Goal: Find specific page/section: Find specific page/section

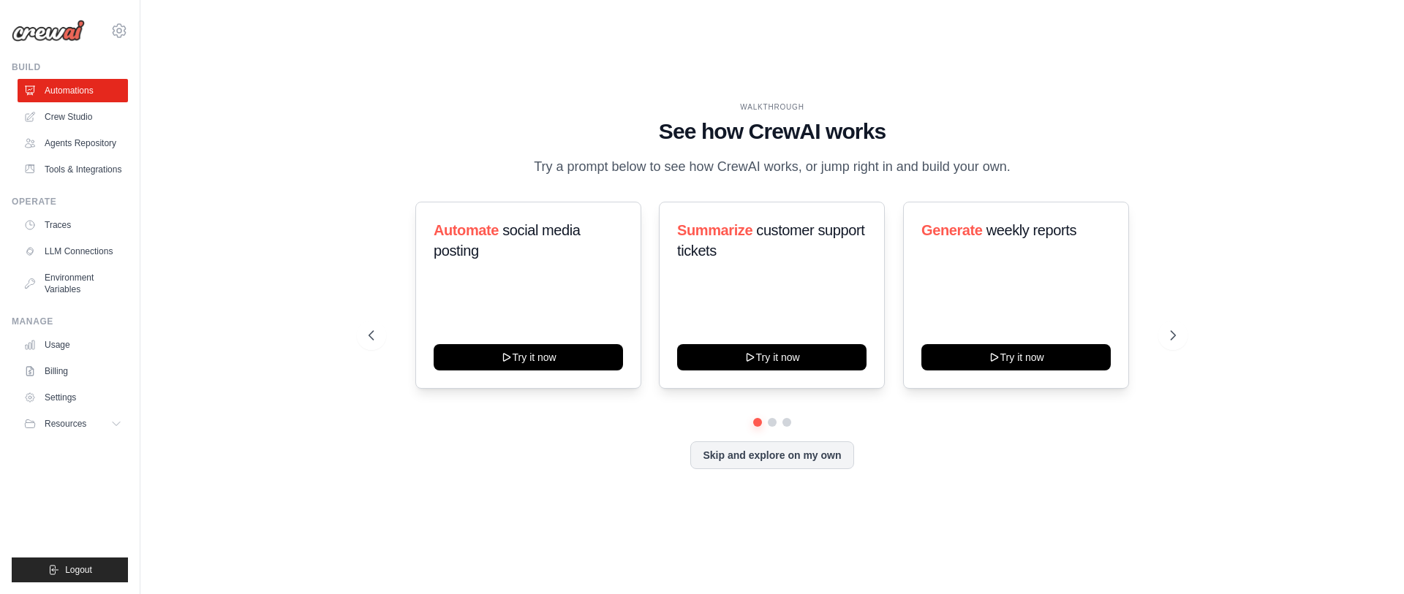
click at [113, 20] on div "yogesh.singh@docusign.com Docusign Your organization Settings" at bounding box center [70, 23] width 116 height 47
click at [116, 25] on icon at bounding box center [119, 30] width 13 height 12
click at [157, 83] on span "Docusign" at bounding box center [183, 90] width 116 height 15
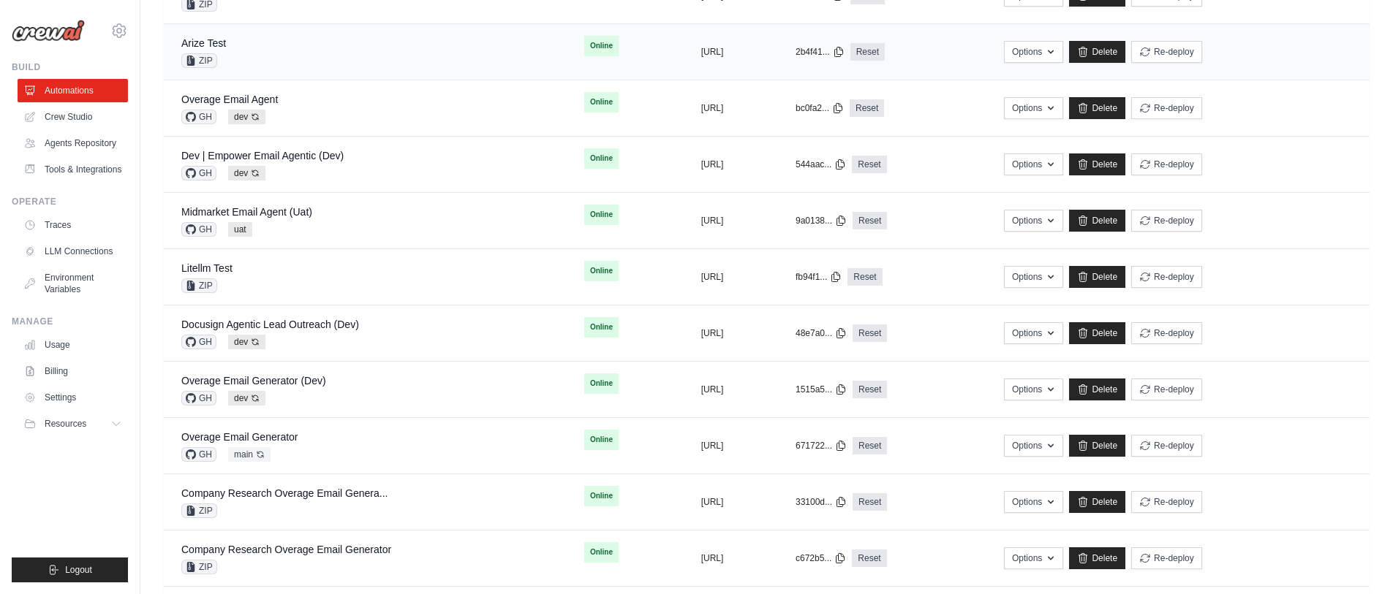
scroll to position [512, 0]
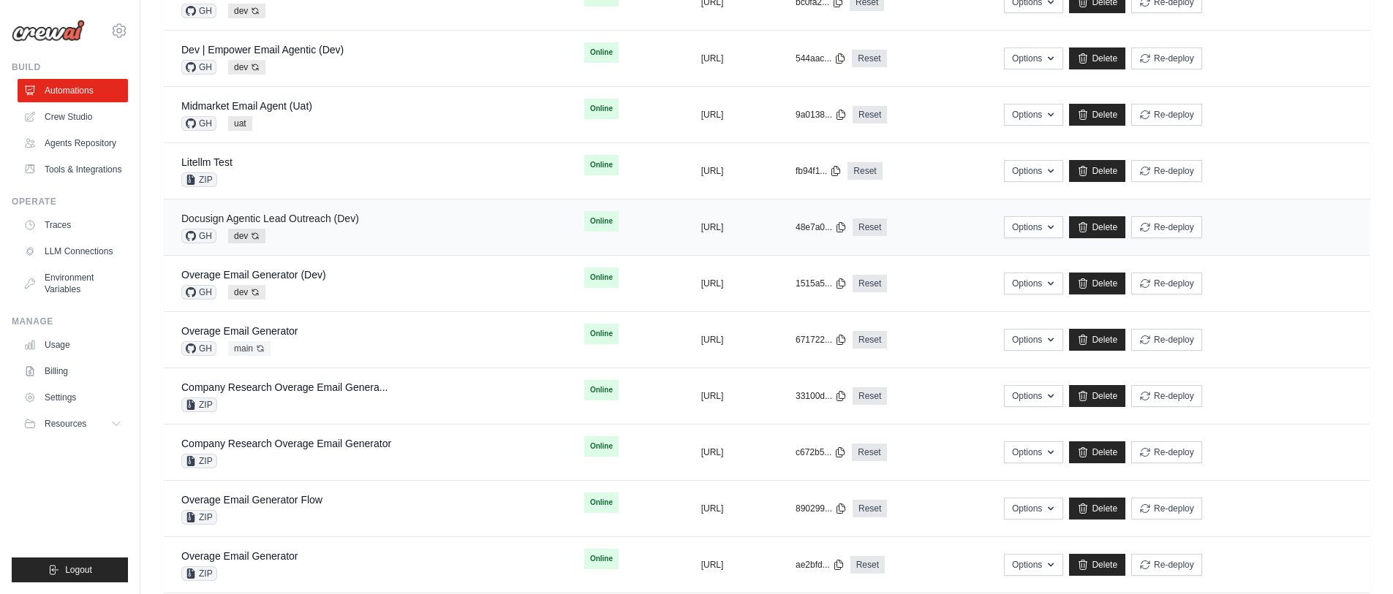
click at [334, 219] on link "Docusign Agentic Lead Outreach (Dev)" at bounding box center [270, 219] width 178 height 12
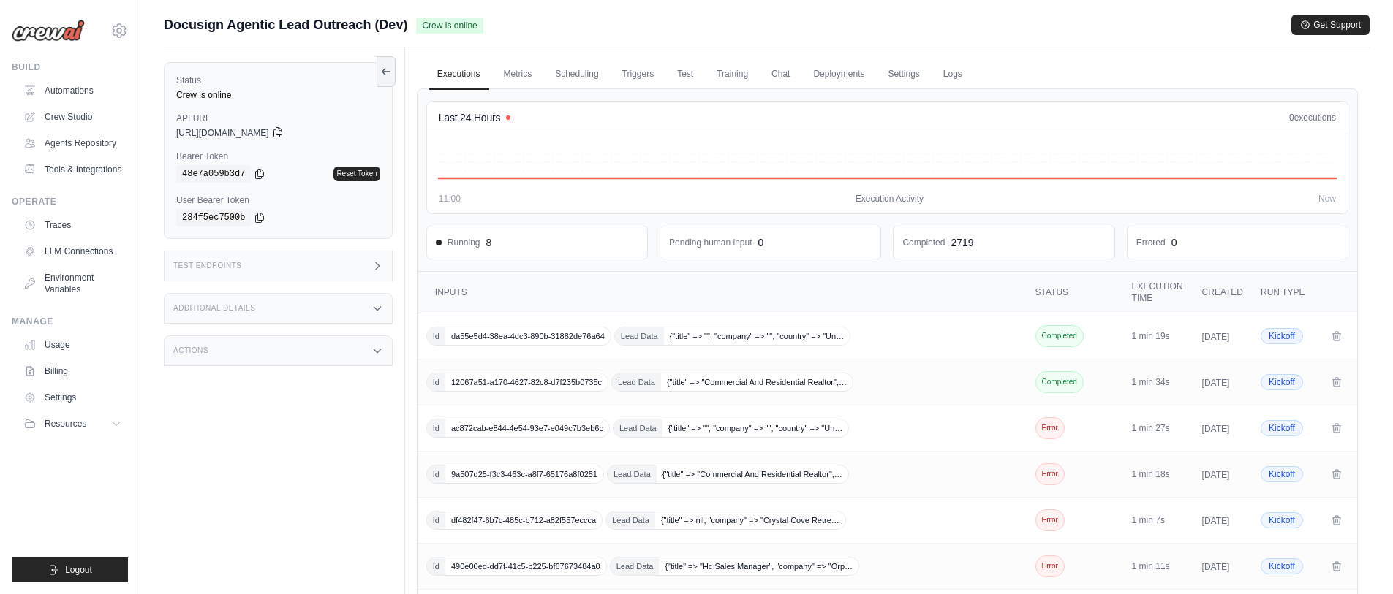
click at [284, 129] on icon at bounding box center [278, 132] width 12 height 12
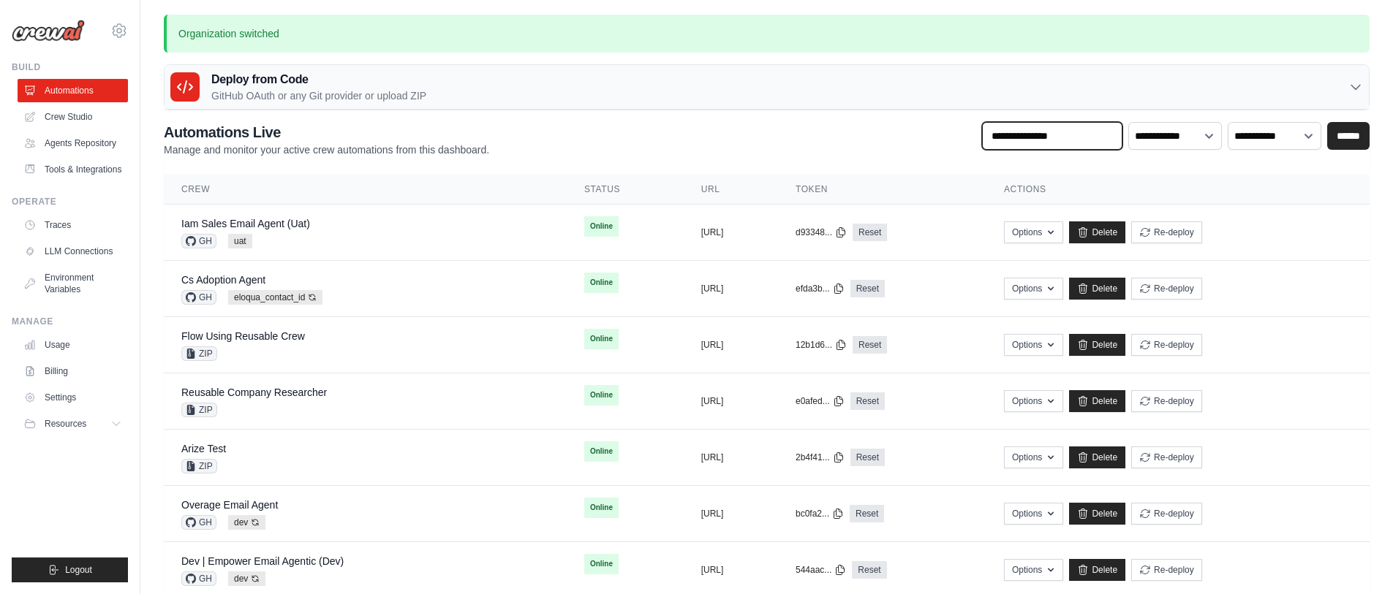
click at [1024, 135] on input "text" at bounding box center [1052, 136] width 140 height 28
type input "********"
click at [1327, 122] on input "******" at bounding box center [1348, 136] width 42 height 28
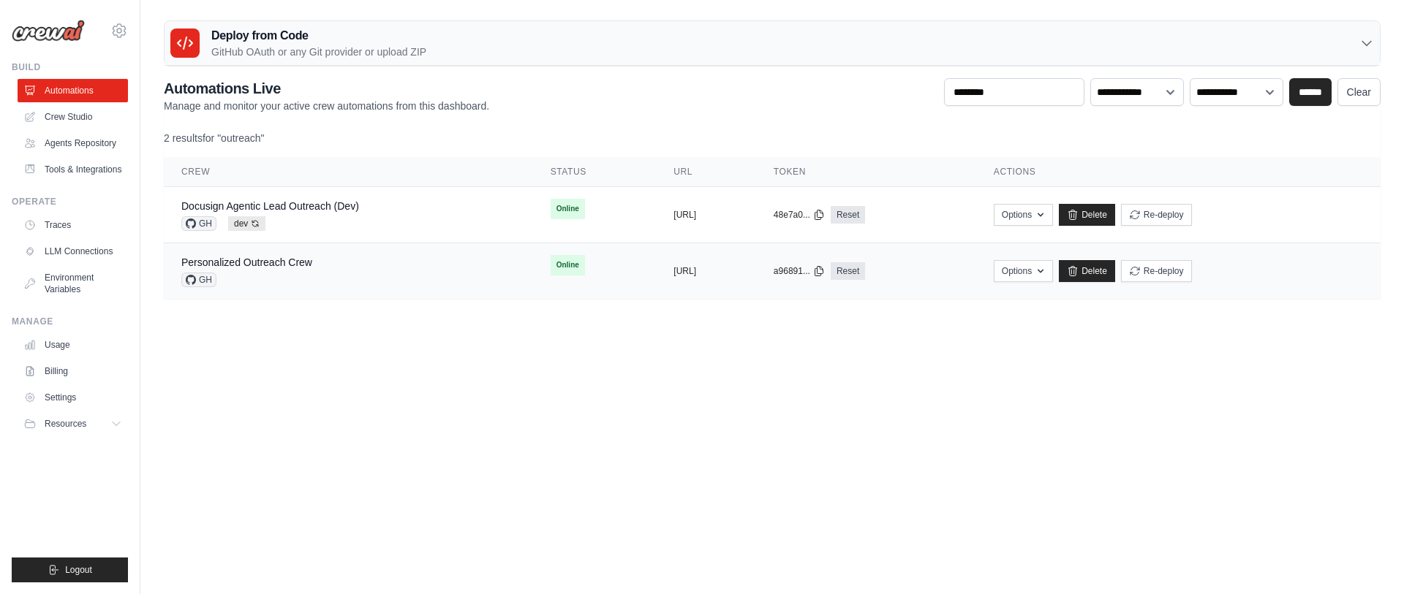
click at [306, 271] on div "Personalized Outreach Crew GH" at bounding box center [246, 271] width 131 height 32
click at [355, 203] on link "Docusign Agentic Lead Outreach (Dev)" at bounding box center [270, 206] width 178 height 12
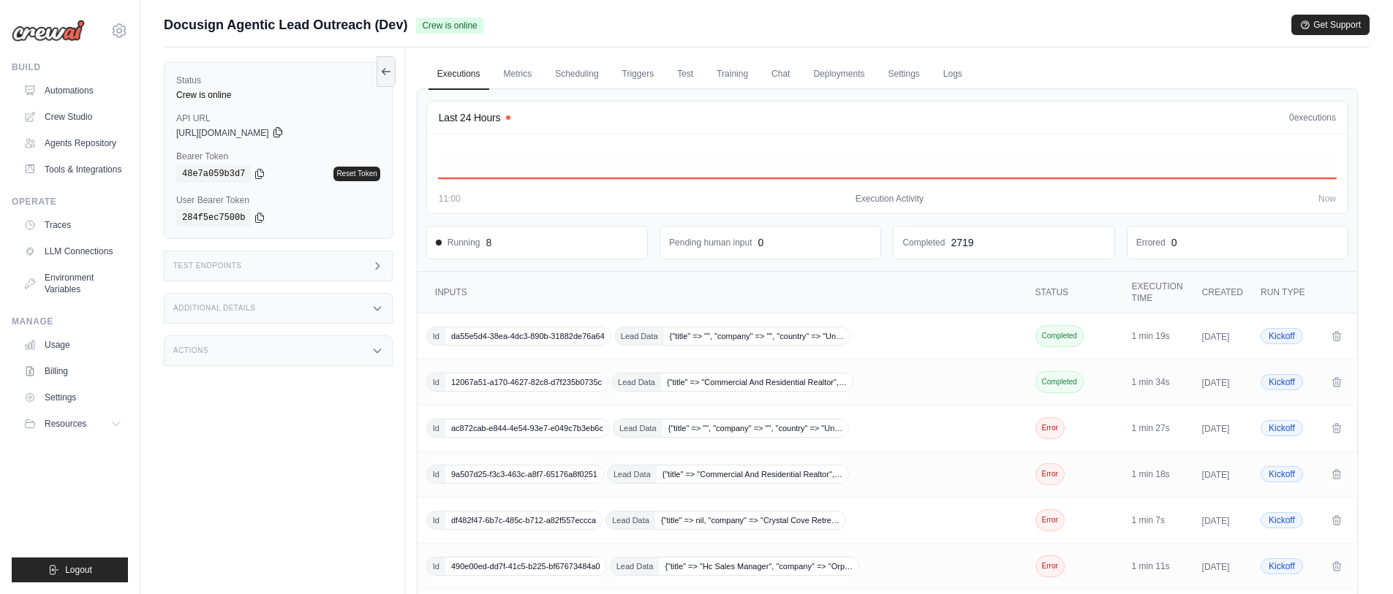
click at [284, 128] on icon at bounding box center [278, 132] width 12 height 12
click at [254, 170] on icon at bounding box center [260, 173] width 12 height 12
